Goal: Task Accomplishment & Management: Manage account settings

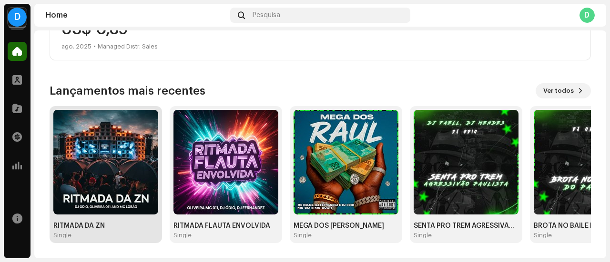
scroll to position [137, 0]
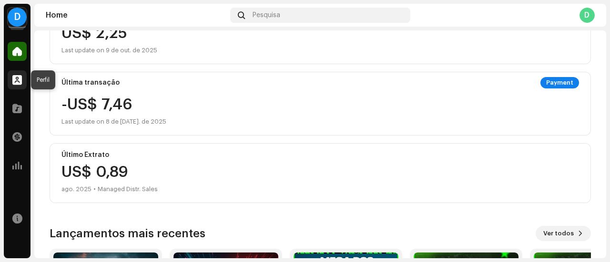
click at [20, 85] on div at bounding box center [17, 79] width 19 height 19
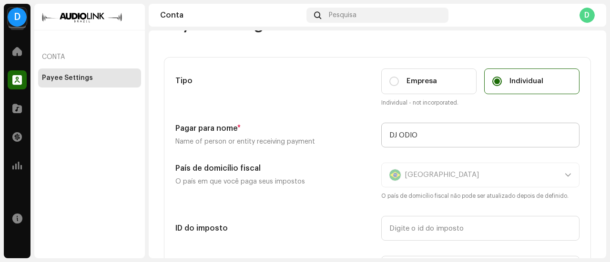
scroll to position [48, 0]
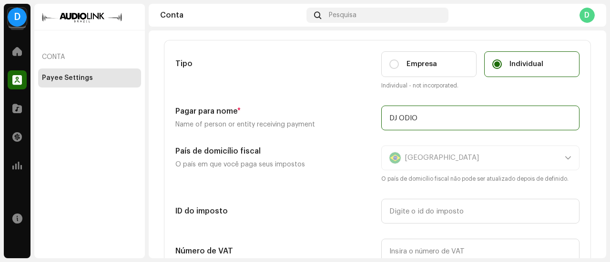
click at [434, 119] on input "DJ ODIO" at bounding box center [480, 118] width 198 height 25
drag, startPoint x: 423, startPoint y: 115, endPoint x: 351, endPoint y: 110, distance: 72.1
click at [351, 110] on div "Pagar para nome * Name of person or entity receiving payment DJ ODIO" at bounding box center [377, 118] width 404 height 25
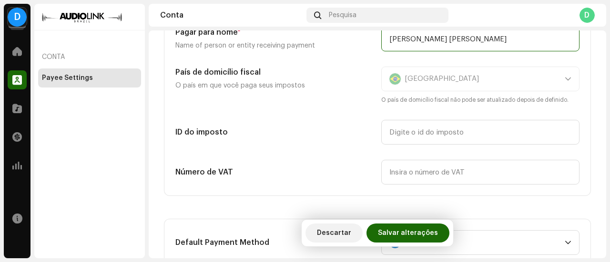
scroll to position [143, 0]
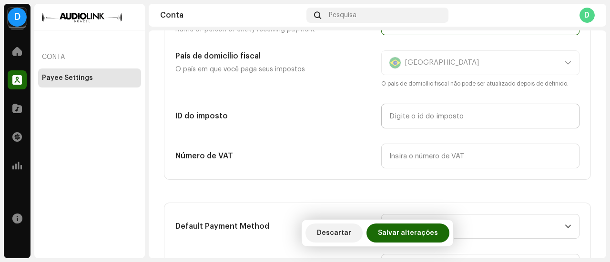
type input "ana carolina cabral ferreira"
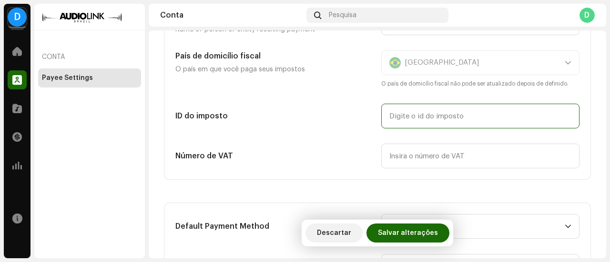
click at [397, 117] on input "text" at bounding box center [480, 116] width 198 height 25
type input "Brasil"
click at [426, 120] on input "Brasil" at bounding box center [480, 116] width 198 height 25
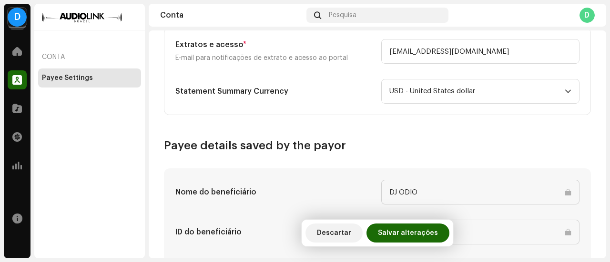
scroll to position [476, 0]
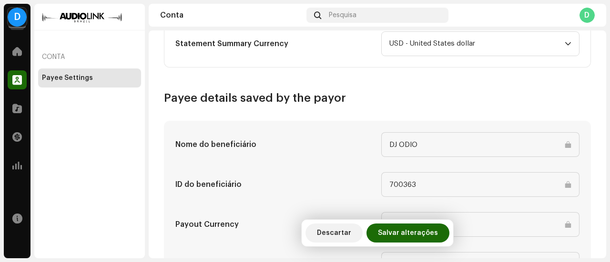
click at [454, 143] on input "DJ ODIO" at bounding box center [480, 144] width 198 height 25
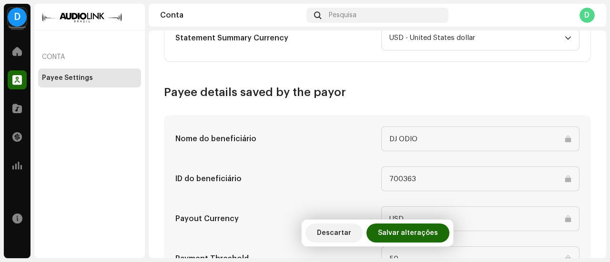
scroll to position [474, 0]
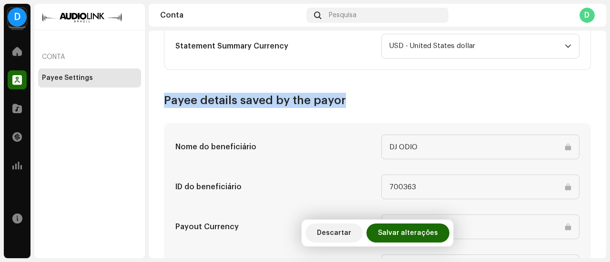
drag, startPoint x: 164, startPoint y: 101, endPoint x: 348, endPoint y: 94, distance: 183.5
click at [348, 94] on h3 "Payee details saved by the payor" at bounding box center [377, 100] width 427 height 15
copy h3 "Payee details saved by the payor"
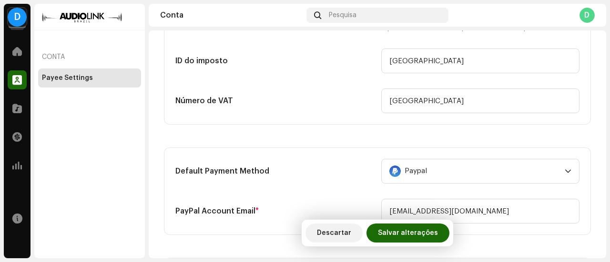
scroll to position [140, 0]
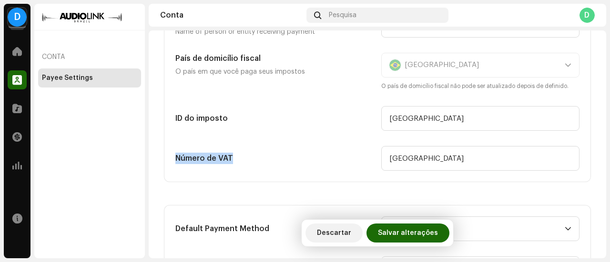
drag, startPoint x: 232, startPoint y: 159, endPoint x: 149, endPoint y: 159, distance: 83.3
copy h5 "Número de VAT"
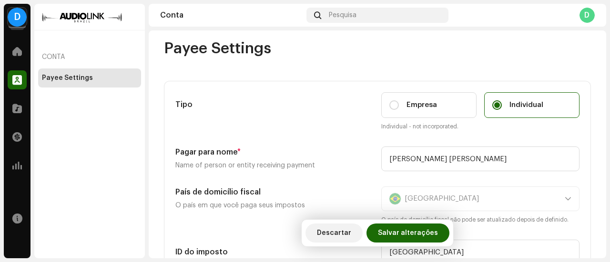
scroll to position [0, 0]
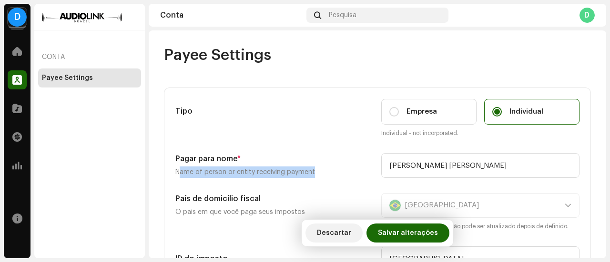
drag, startPoint x: 179, startPoint y: 172, endPoint x: 317, endPoint y: 179, distance: 138.8
click at [317, 179] on div "Tipo Empresa Individual Individual - not incorporated. Pagar para nome * Name o…" at bounding box center [377, 205] width 404 height 212
click at [310, 175] on p "Name of person or entity receiving payment" at bounding box center [274, 172] width 198 height 11
drag, startPoint x: 313, startPoint y: 175, endPoint x: 171, endPoint y: 171, distance: 142.5
click at [171, 171] on div "Tipo Empresa Individual Individual - not incorporated. Pagar para nome * Name o…" at bounding box center [377, 205] width 426 height 234
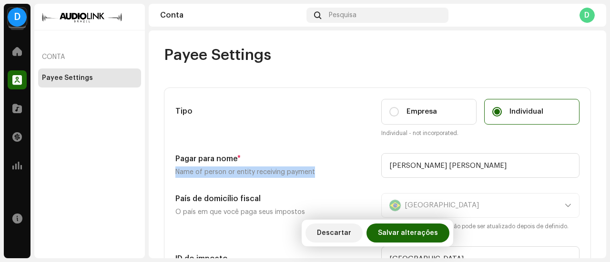
copy p "Name of person or entity receiving payment"
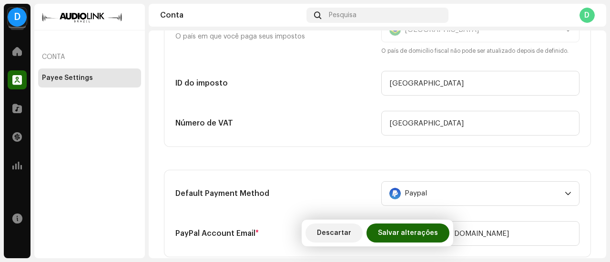
scroll to position [191, 0]
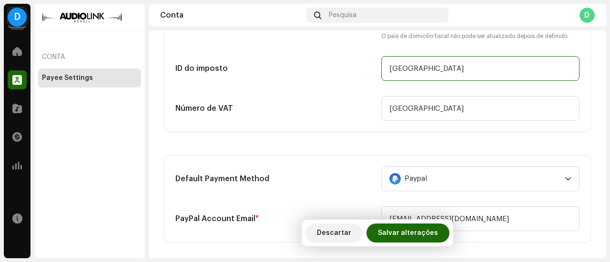
click at [420, 79] on input "Brasil" at bounding box center [480, 68] width 198 height 25
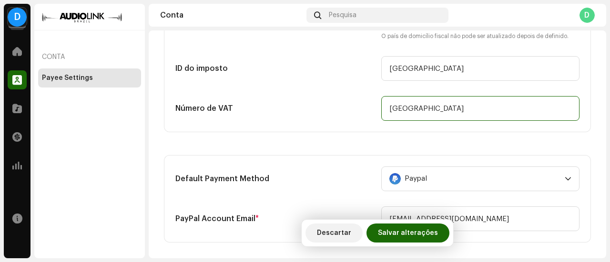
click at [442, 114] on input "Brasil" at bounding box center [480, 108] width 198 height 25
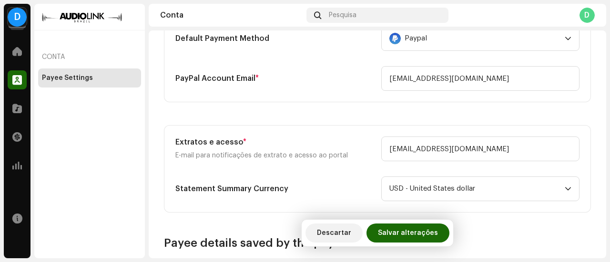
scroll to position [569, 0]
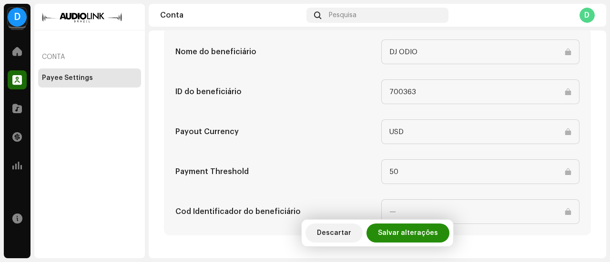
click at [421, 237] on span "Salvar alterações" at bounding box center [408, 233] width 60 height 19
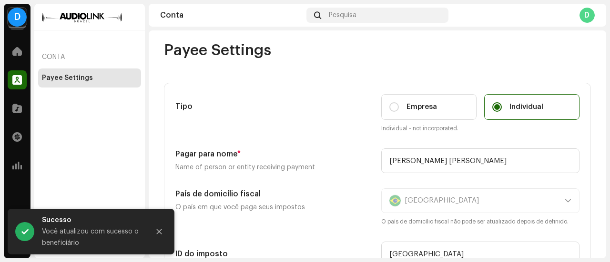
scroll to position [0, 0]
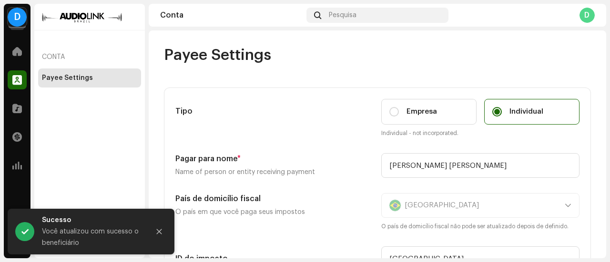
click at [12, 96] on div "Catálogo" at bounding box center [17, 108] width 27 height 27
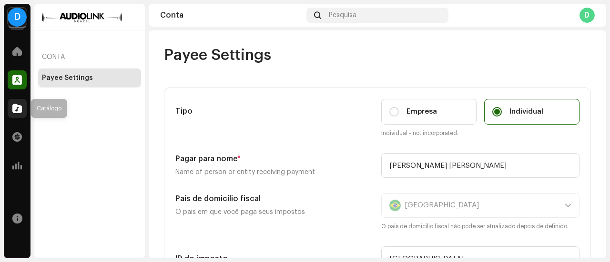
click at [10, 103] on div at bounding box center [17, 108] width 19 height 19
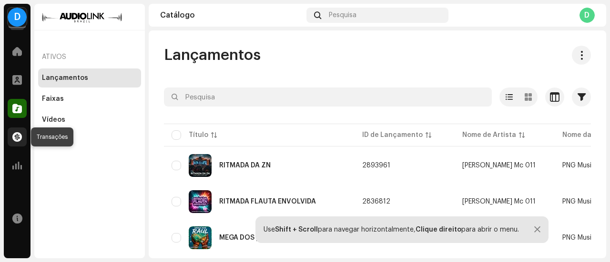
click at [22, 144] on div at bounding box center [17, 137] width 19 height 19
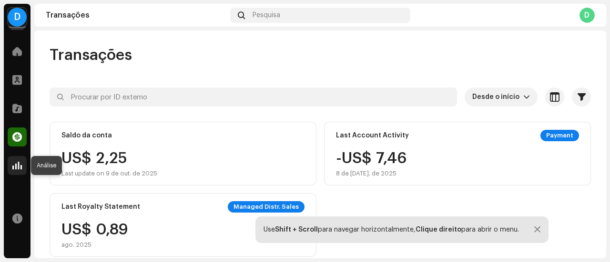
click at [17, 156] on div at bounding box center [17, 165] width 19 height 19
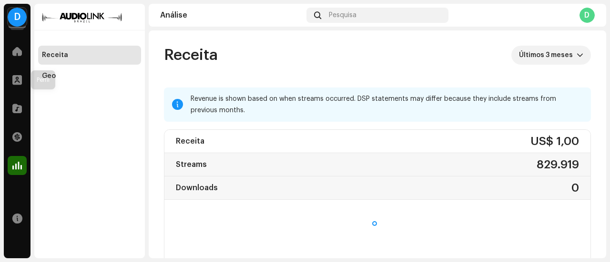
click at [19, 69] on div "Perfil" at bounding box center [17, 80] width 27 height 27
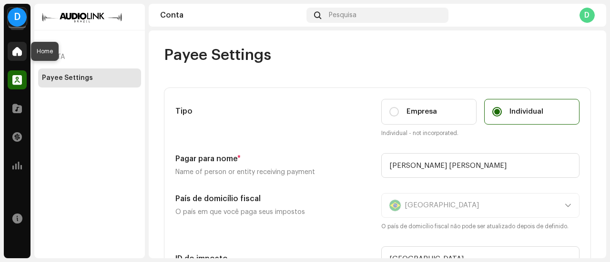
click at [18, 54] on span at bounding box center [17, 52] width 10 height 8
